Goal: Browse casually

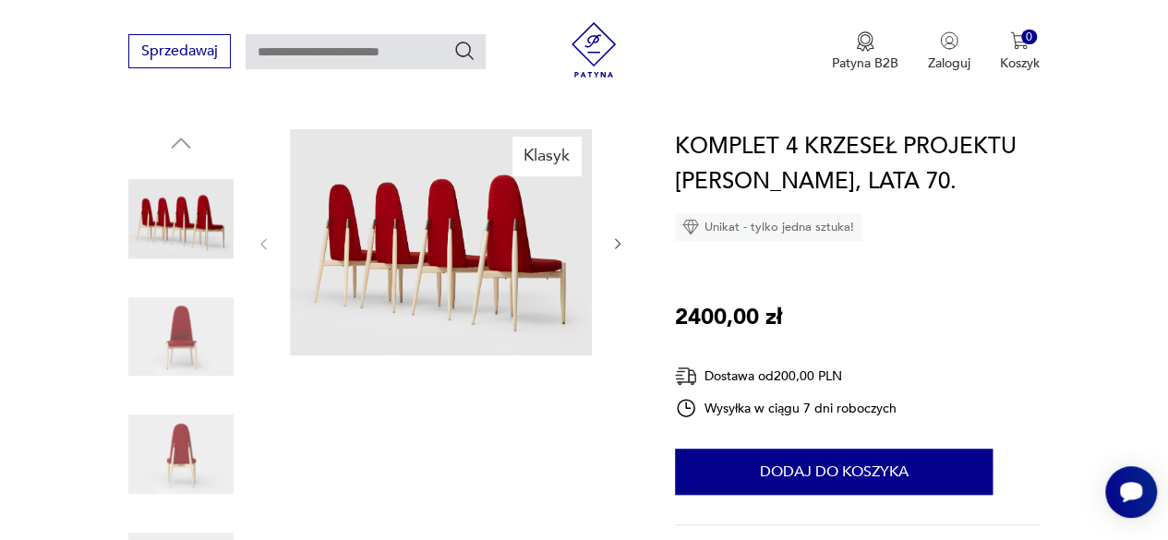
click at [175, 326] on img at bounding box center [180, 336] width 105 height 105
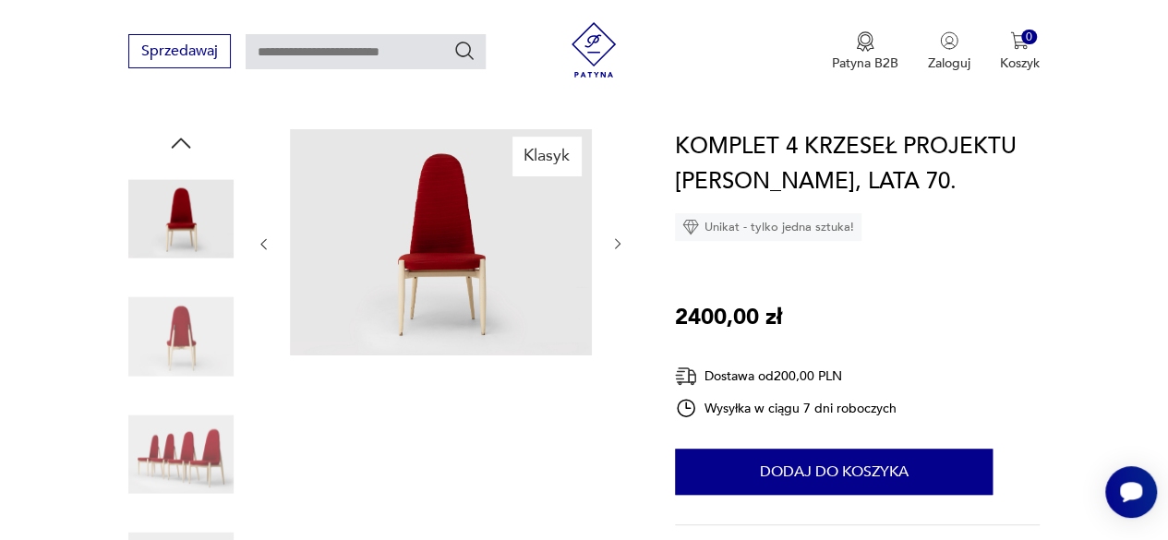
click at [198, 442] on img at bounding box center [180, 454] width 105 height 105
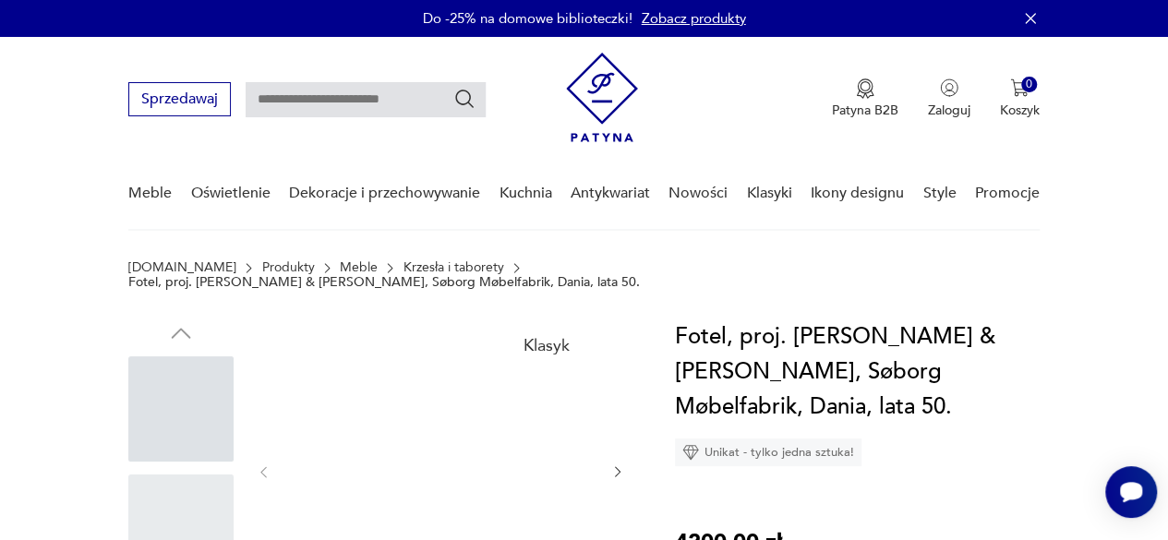
scroll to position [143, 0]
